Goal: Task Accomplishment & Management: Use online tool/utility

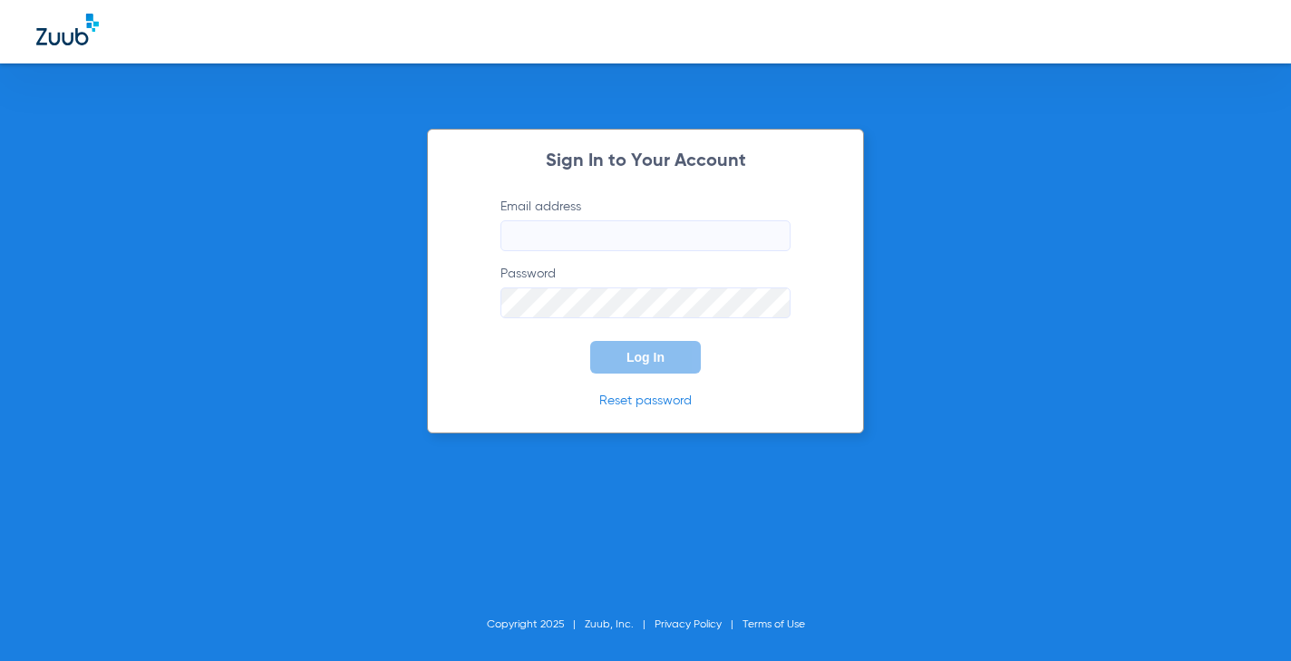
type input "[EMAIL_ADDRESS][DOMAIN_NAME]"
click at [622, 361] on button "Log In" at bounding box center [645, 357] width 111 height 33
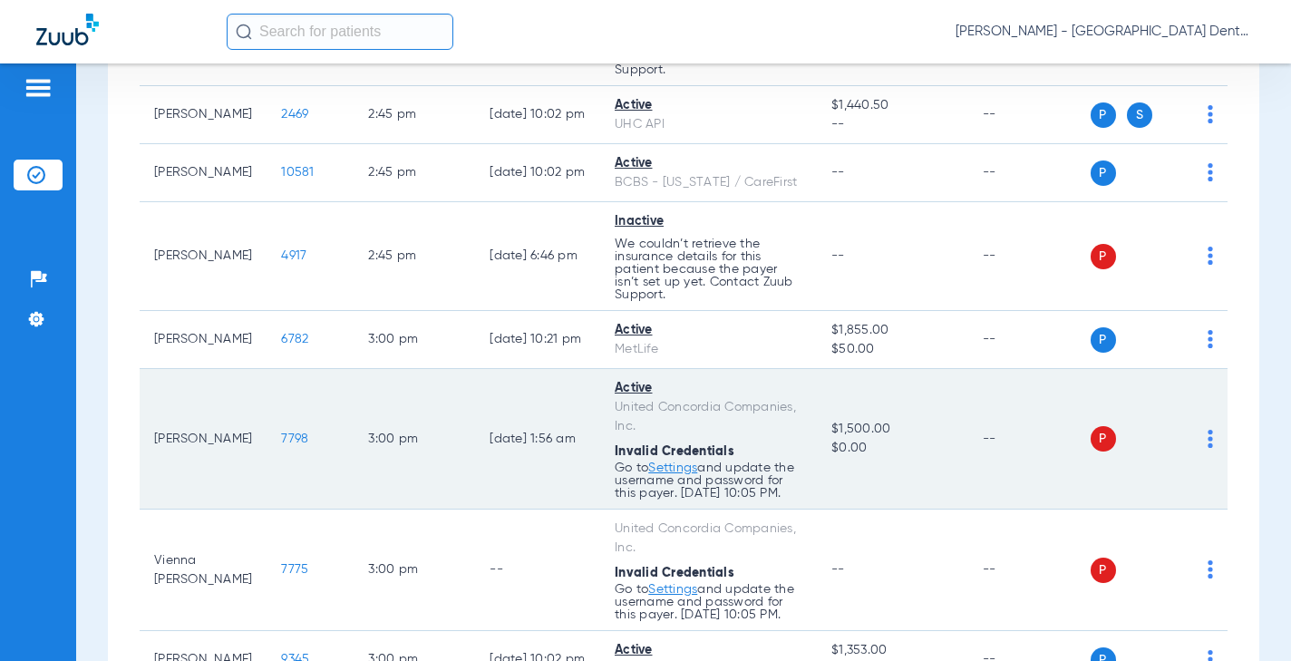
scroll to position [4209, 0]
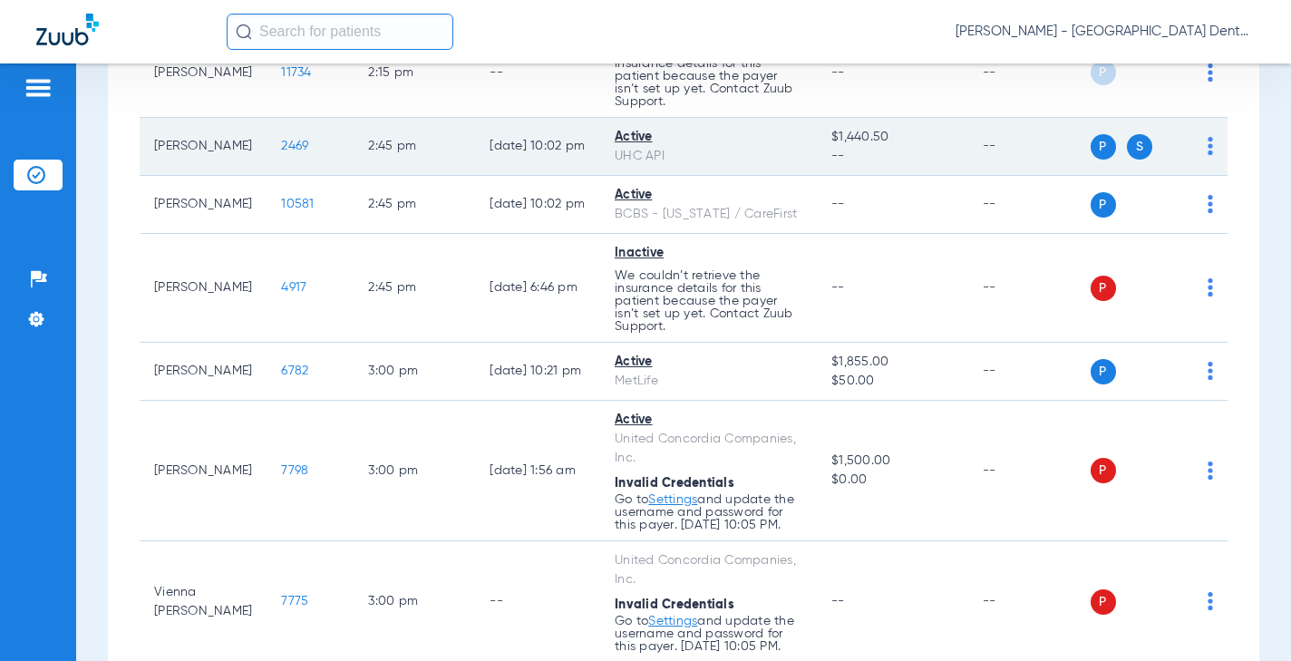
click at [282, 152] on span "2469" at bounding box center [294, 146] width 27 height 13
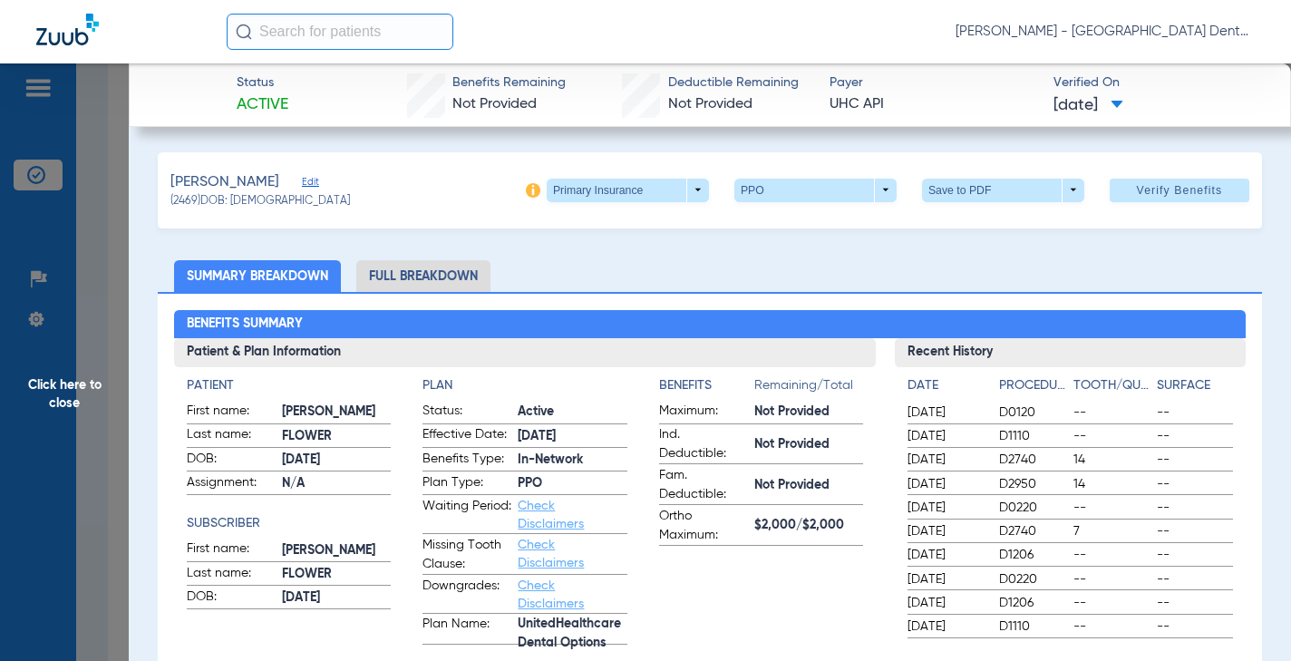
click at [401, 279] on li "Full Breakdown" at bounding box center [423, 276] width 134 height 32
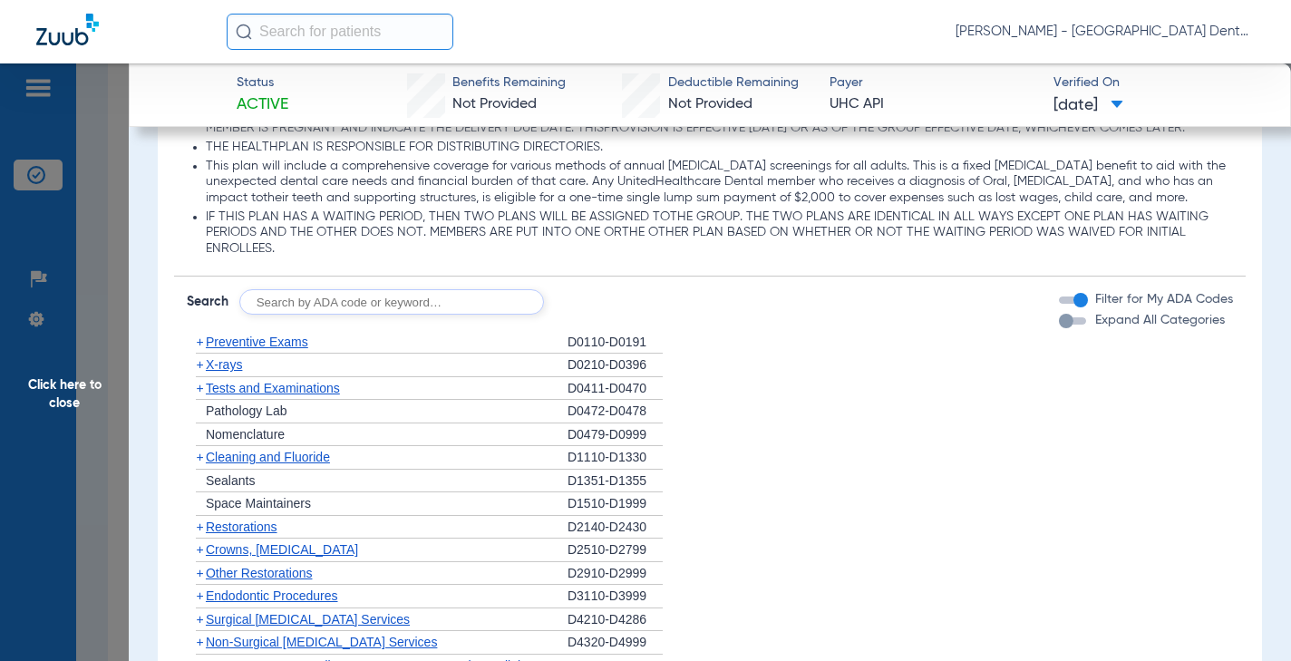
scroll to position [1994, 0]
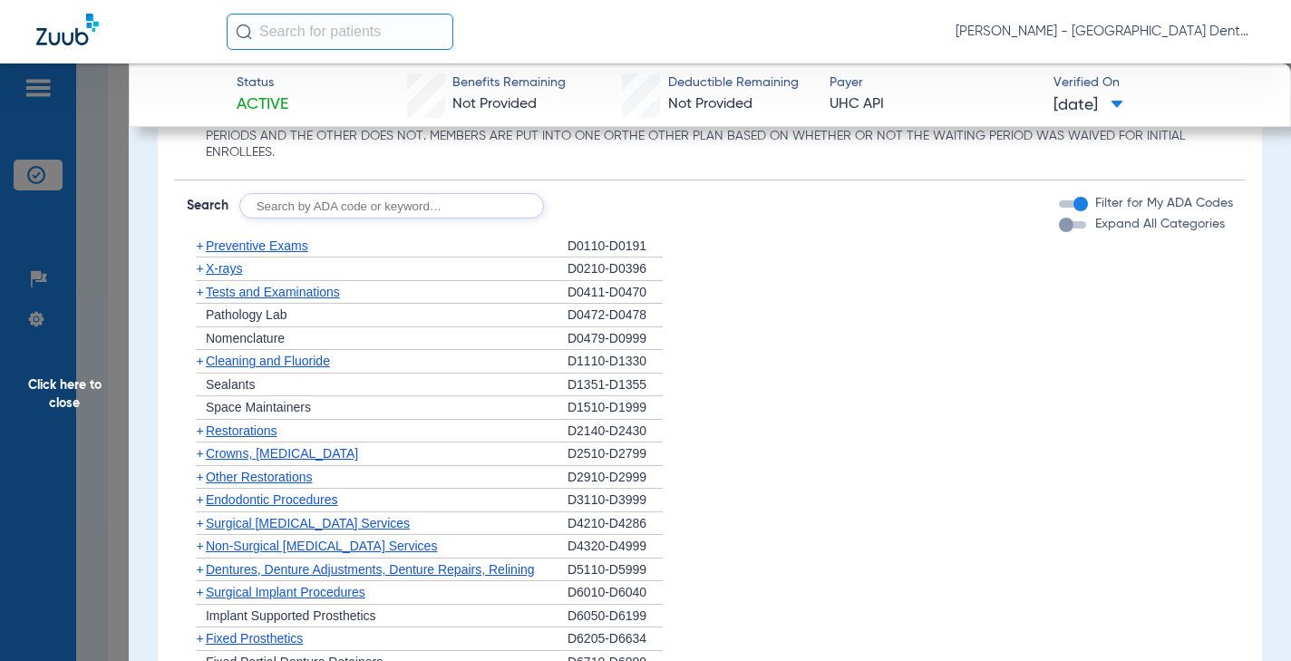
click at [308, 218] on input "text" at bounding box center [391, 205] width 305 height 25
type input "D2962"
click at [627, 218] on button "Search" at bounding box center [612, 205] width 72 height 25
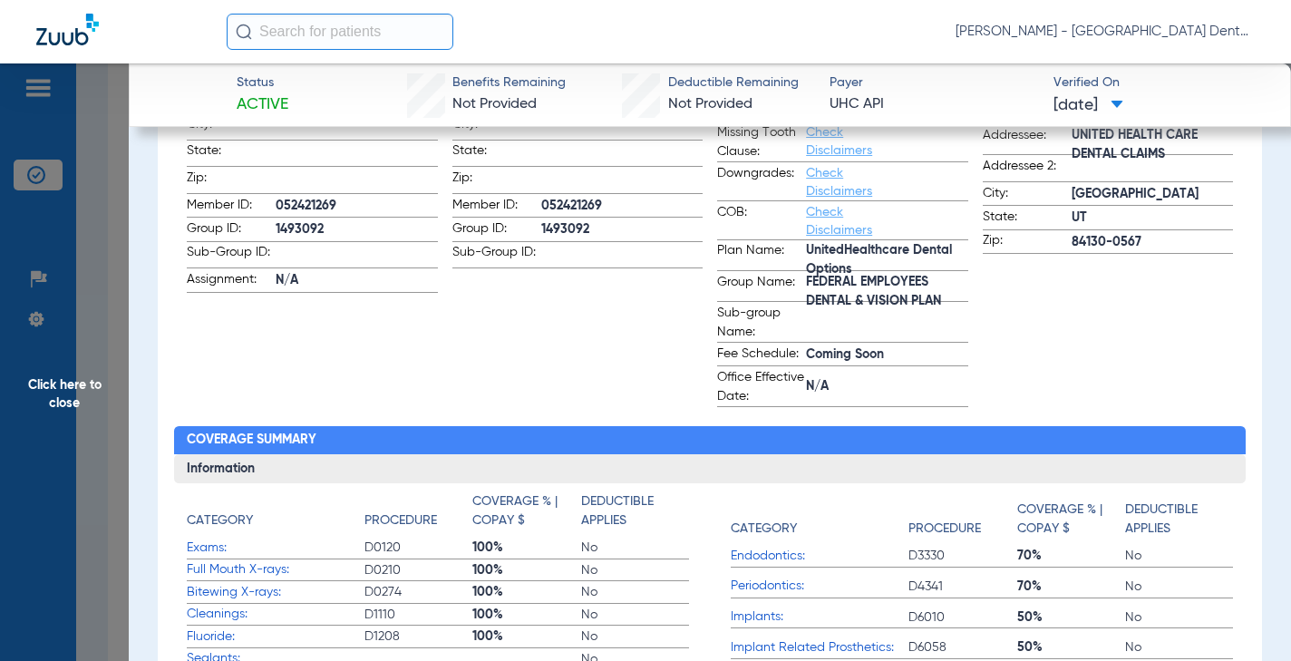
scroll to position [0, 0]
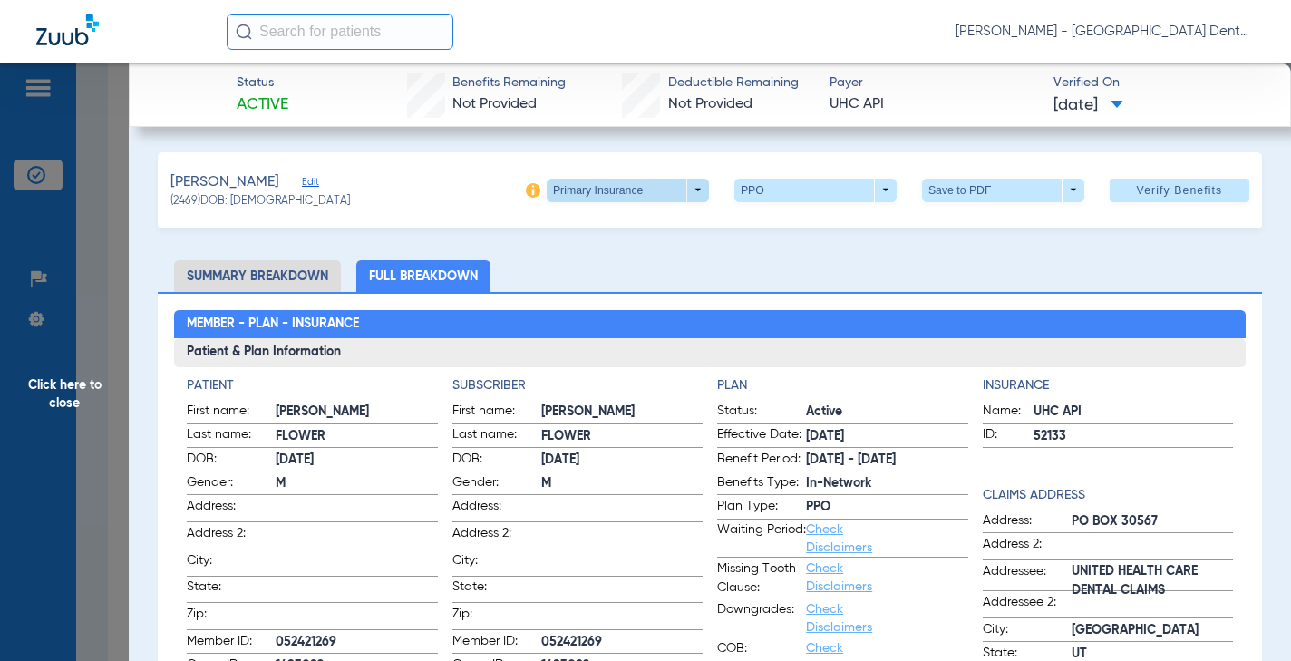
click at [693, 195] on span at bounding box center [628, 191] width 162 height 24
click at [632, 261] on span "Secondary Insurance" at bounding box center [608, 262] width 120 height 13
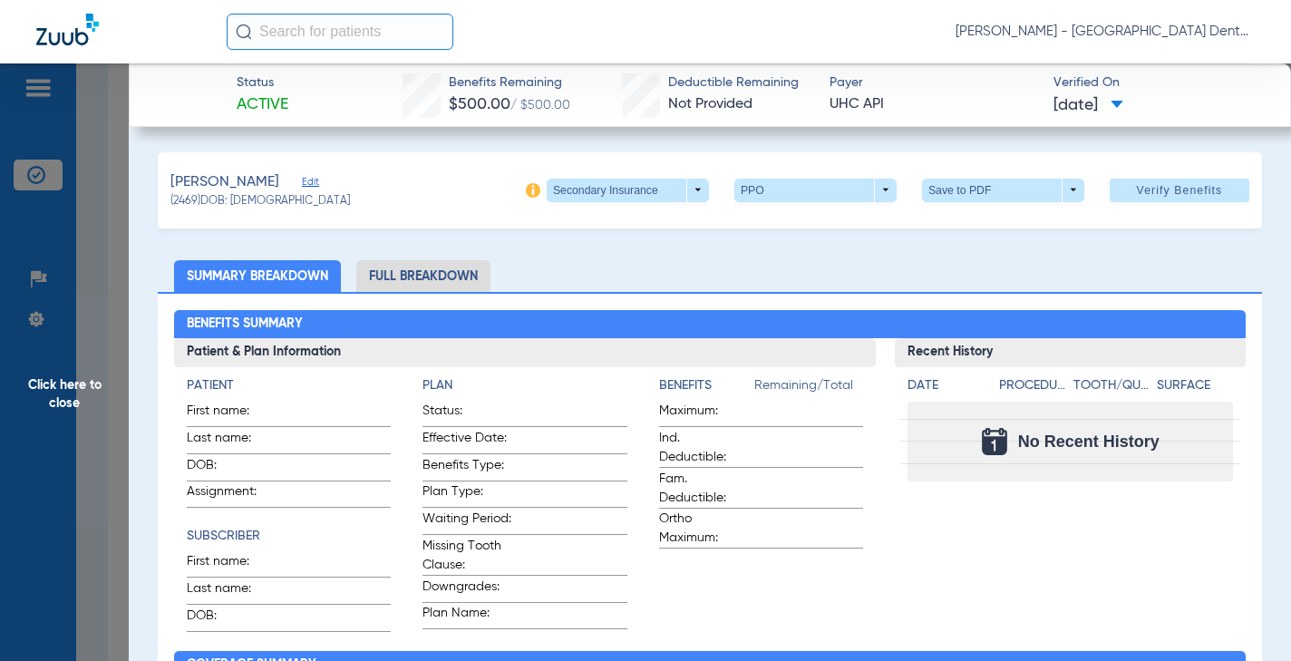
click at [436, 278] on li "Full Breakdown" at bounding box center [423, 276] width 134 height 32
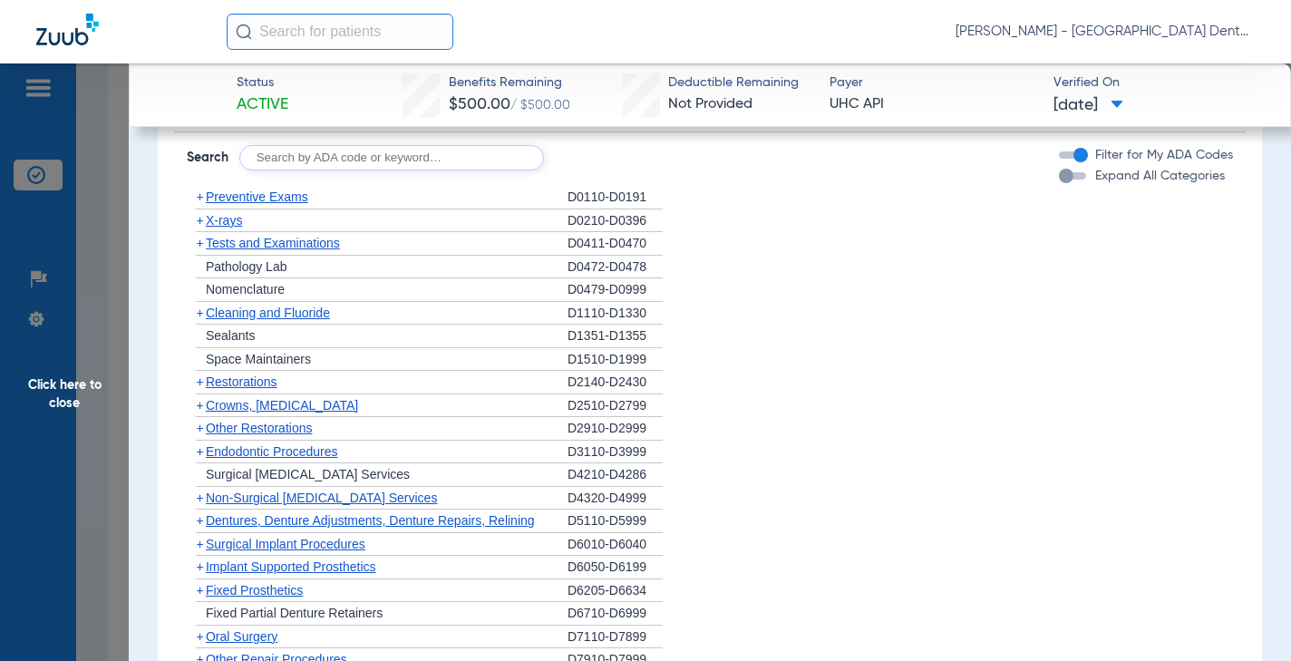
scroll to position [1903, 0]
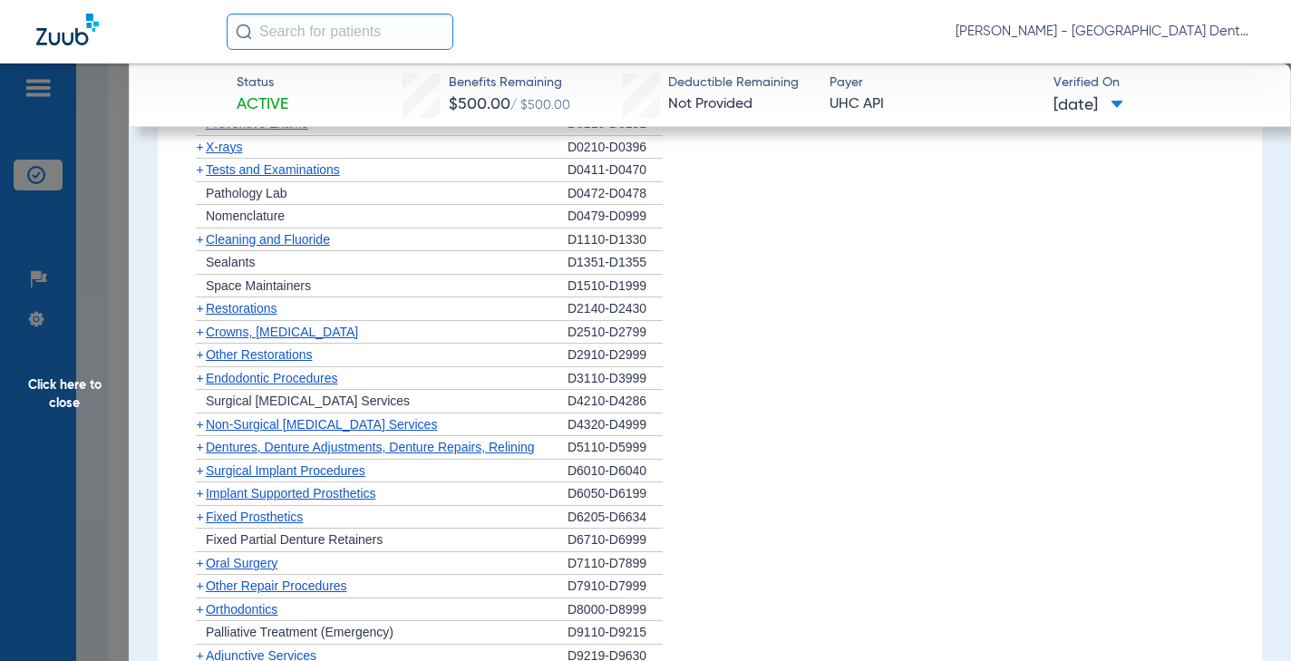
click at [235, 362] on span "Other Restorations" at bounding box center [259, 354] width 107 height 15
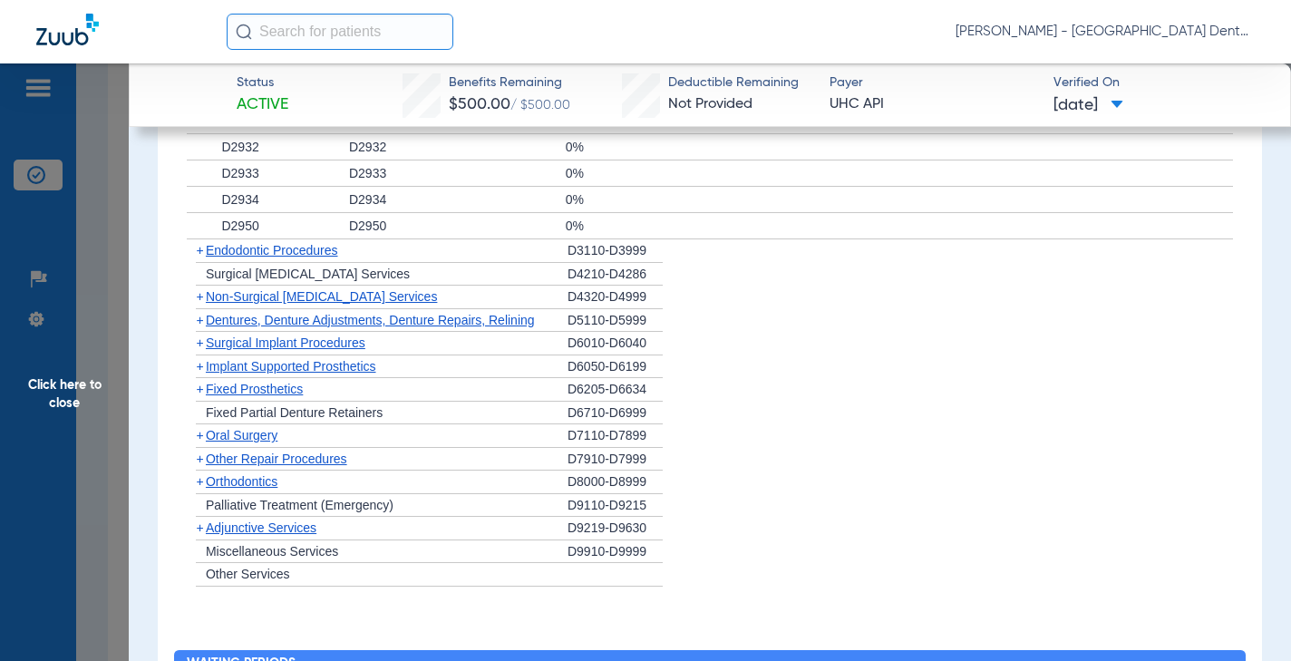
scroll to position [2055, 0]
